Goal: Task Accomplishment & Management: Use online tool/utility

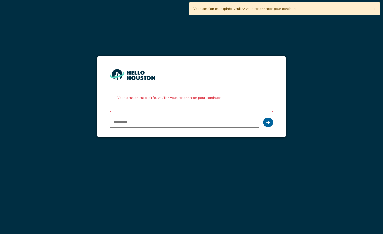
type input "**********"
click at [271, 123] on div at bounding box center [268, 123] width 10 height 10
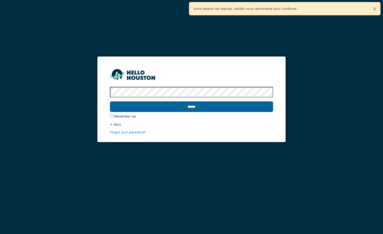
click at [211, 111] on input "******" at bounding box center [191, 106] width 163 height 11
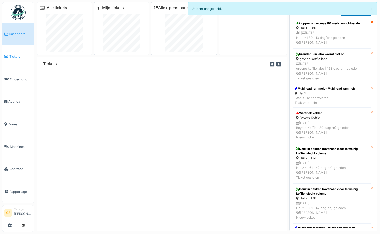
click at [15, 56] on span "Tickets" at bounding box center [20, 56] width 23 height 5
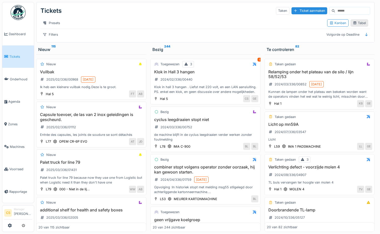
click at [359, 24] on div "Tabel" at bounding box center [358, 23] width 13 height 5
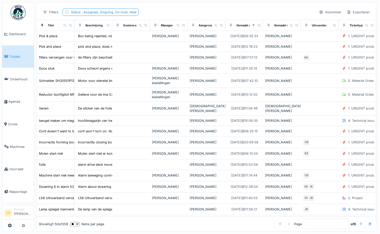
scroll to position [18, 0]
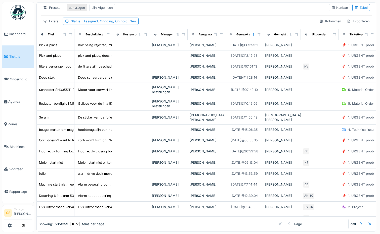
click at [75, 8] on div "aanvragen" at bounding box center [77, 7] width 16 height 5
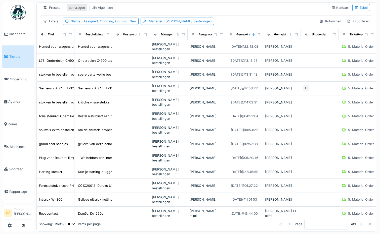
click at [77, 9] on div "aanvragen" at bounding box center [77, 7] width 16 height 5
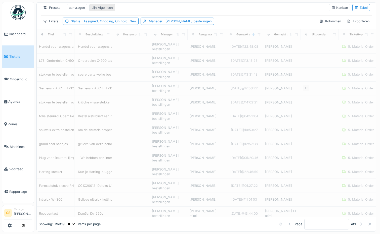
click at [102, 8] on div "Lijn Algemeen" at bounding box center [101, 7] width 21 height 5
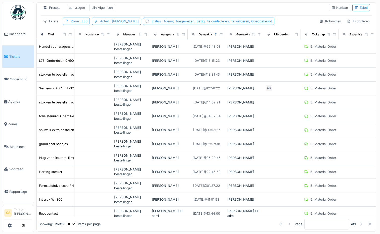
click at [108, 24] on div "Actief : [PERSON_NAME]" at bounding box center [119, 21] width 39 height 5
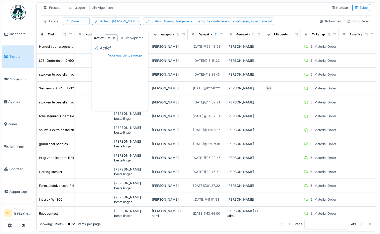
click at [108, 24] on div "Actief : [PERSON_NAME]" at bounding box center [119, 21] width 39 height 5
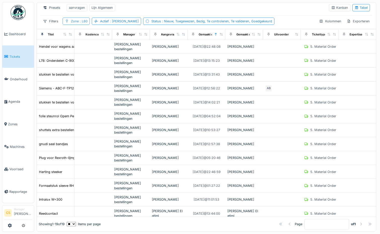
click at [83, 23] on span ": L80" at bounding box center [83, 21] width 9 height 4
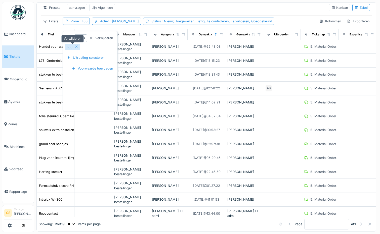
click at [77, 46] on icon at bounding box center [76, 46] width 4 height 3
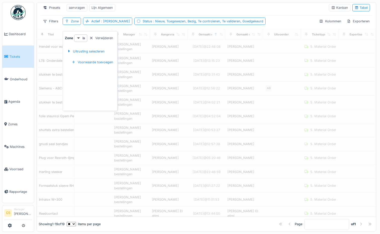
click at [144, 8] on div "Presets aanvragen Lijn Algemeen" at bounding box center [183, 7] width 284 height 11
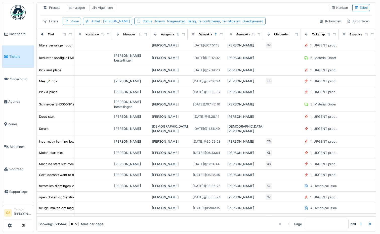
click at [76, 24] on div "Zone" at bounding box center [75, 21] width 8 height 5
click at [133, 12] on div "Presets aanvragen Lijn Algemeen" at bounding box center [183, 7] width 284 height 11
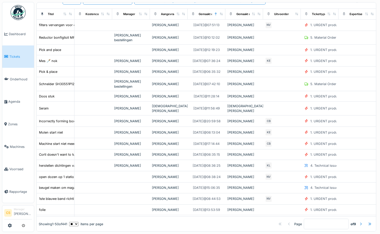
scroll to position [0, 0]
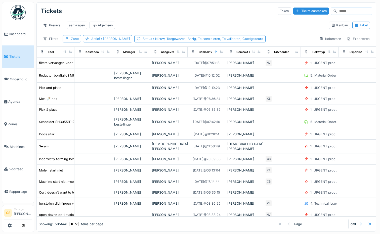
click at [70, 42] on div "Zone" at bounding box center [72, 38] width 18 height 7
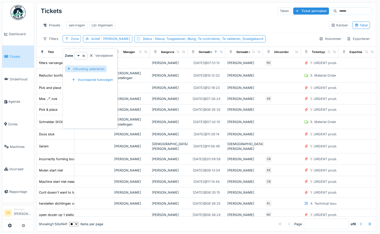
click at [87, 69] on div "Uitrusting selecteren" at bounding box center [86, 69] width 42 height 7
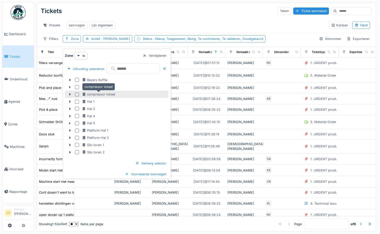
scroll to position [4, 0]
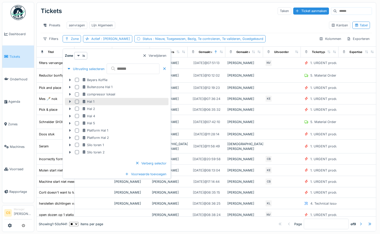
click at [77, 100] on div at bounding box center [77, 102] width 4 height 4
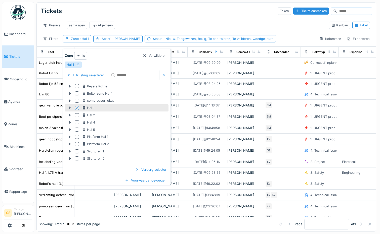
click at [70, 107] on icon at bounding box center [70, 108] width 2 height 3
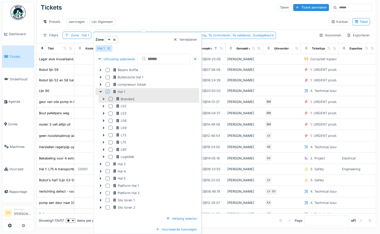
click at [107, 92] on icon at bounding box center [107, 91] width 3 height 3
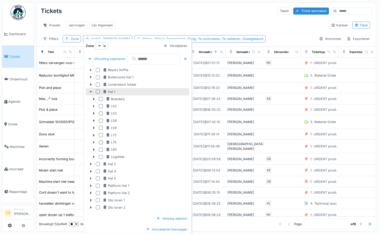
click at [91, 91] on icon at bounding box center [90, 92] width 3 height 2
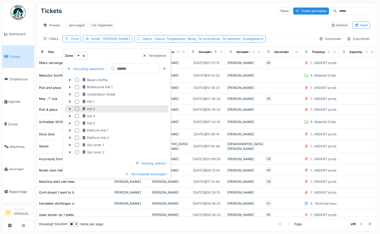
click at [97, 107] on div "Hal 2" at bounding box center [124, 109] width 85 height 5
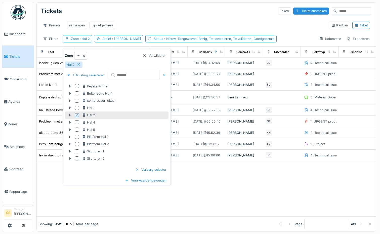
click at [70, 114] on icon at bounding box center [70, 115] width 2 height 3
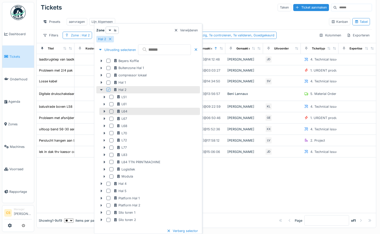
click at [111, 111] on div at bounding box center [111, 112] width 4 height 4
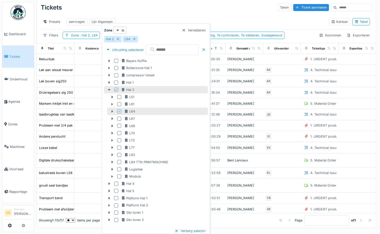
click at [112, 111] on icon at bounding box center [112, 111] width 2 height 3
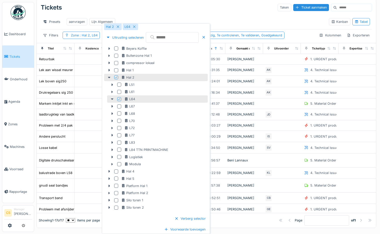
scroll to position [0, 0]
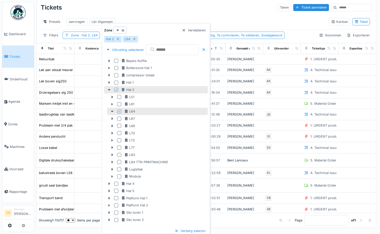
click at [154, 33] on div "Zone is Verwijderen" at bounding box center [155, 30] width 103 height 7
click at [167, 13] on div "Tickets Taken Ticket aanmaken" at bounding box center [206, 7] width 331 height 13
